Goal: Find specific page/section: Find specific page/section

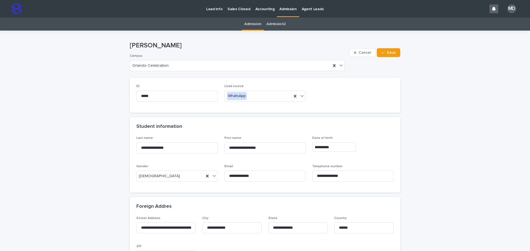
click at [282, 6] on p "Admission" at bounding box center [287, 6] width 17 height 12
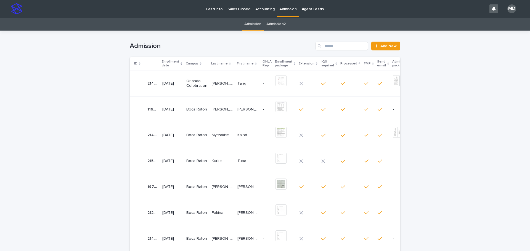
click at [168, 61] on p "Enrollment date" at bounding box center [170, 64] width 17 height 10
click at [167, 62] on p "Enrollment date" at bounding box center [170, 64] width 17 height 10
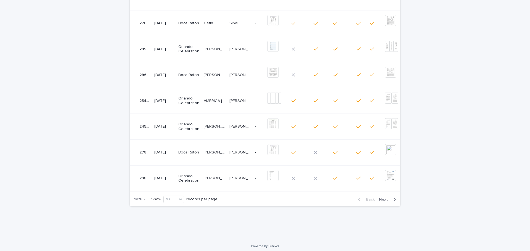
scroll to position [0, 10]
click at [381, 202] on span "Next" at bounding box center [385, 200] width 12 height 4
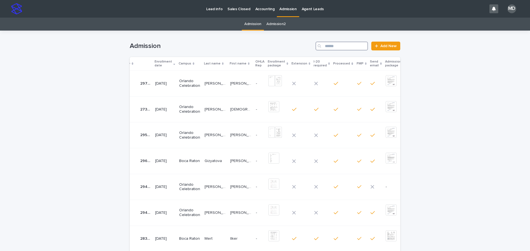
click at [336, 44] on input "Search" at bounding box center [341, 46] width 52 height 9
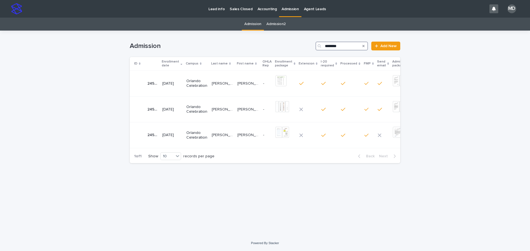
type input "********"
click at [192, 133] on p "Orlando Celebration" at bounding box center [196, 135] width 21 height 9
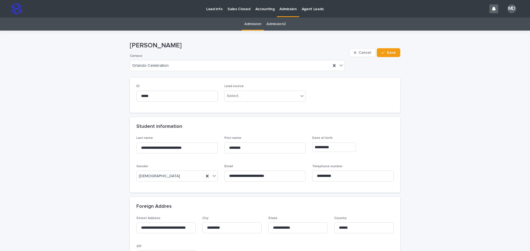
scroll to position [28, 0]
